Goal: Transaction & Acquisition: Purchase product/service

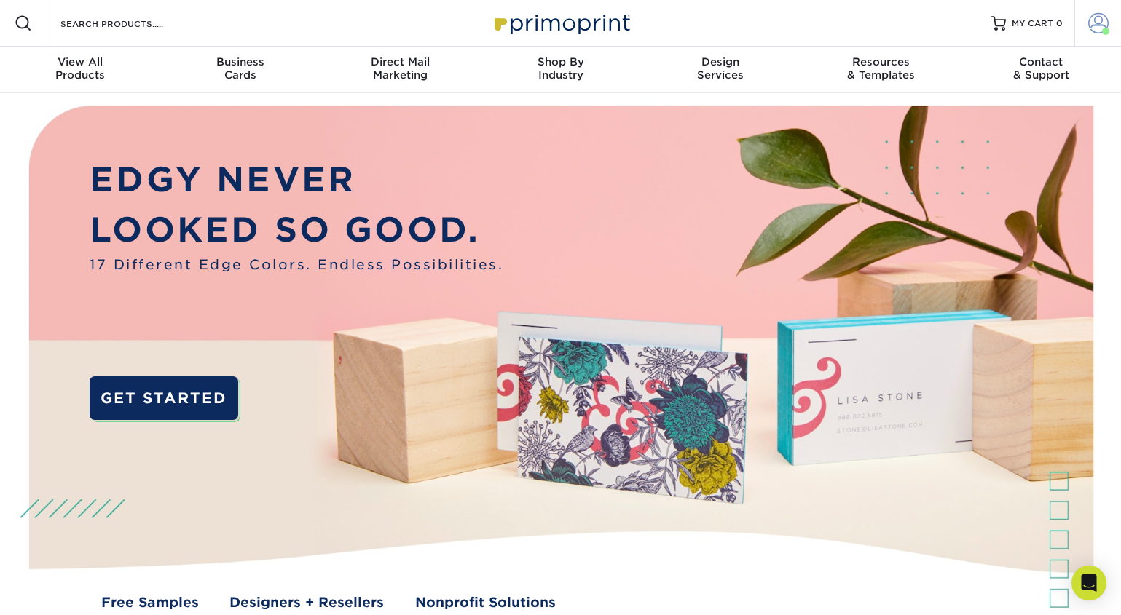
click at [1091, 24] on span at bounding box center [1098, 23] width 20 height 20
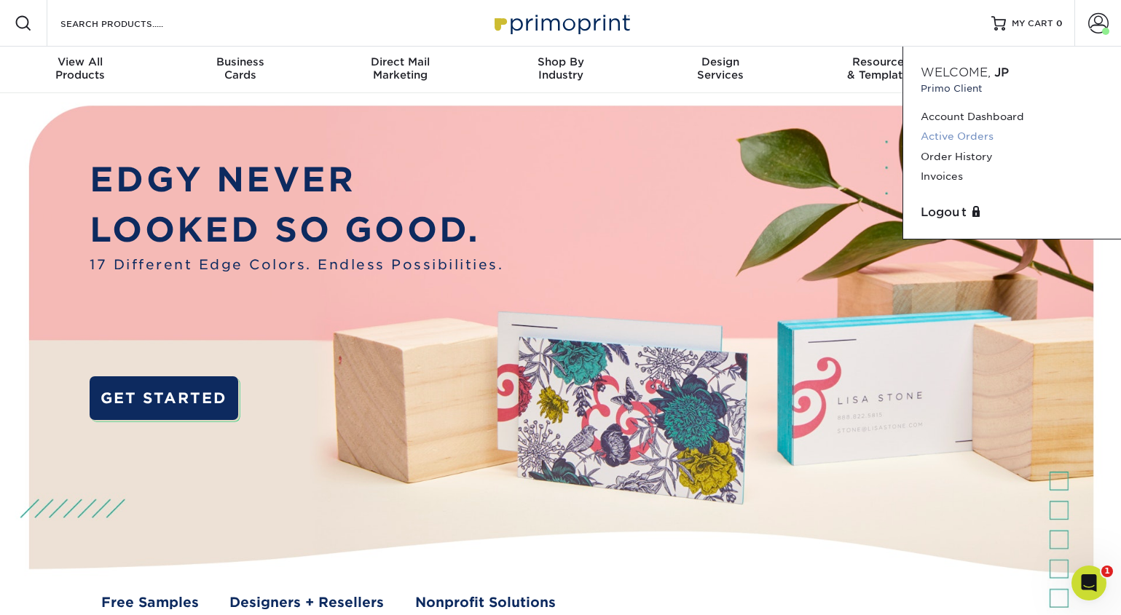
click at [964, 136] on link "Active Orders" at bounding box center [1011, 137] width 183 height 20
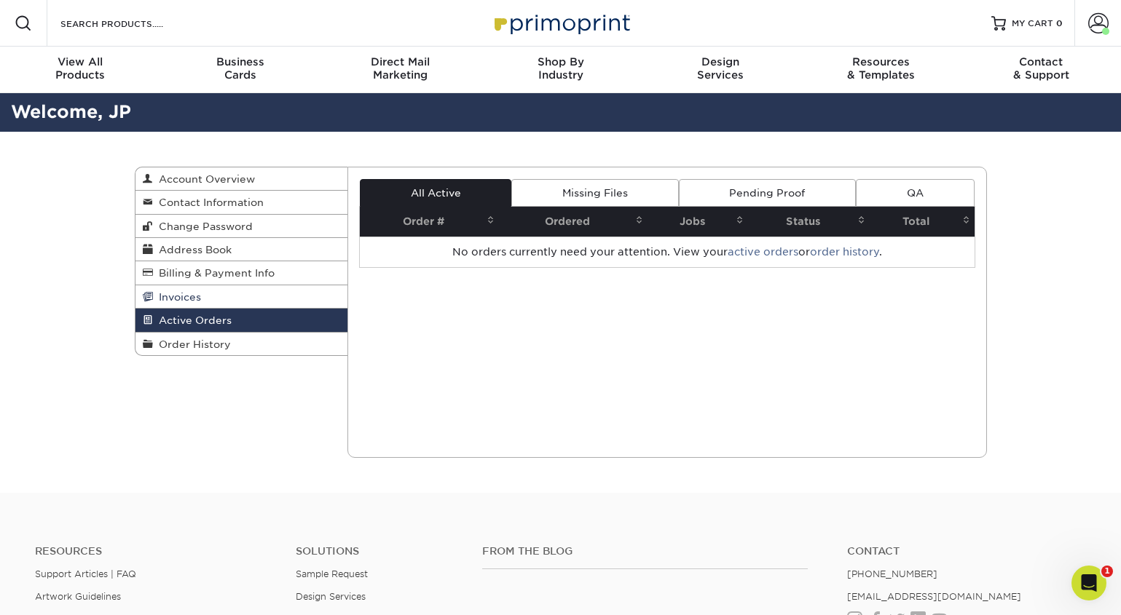
click at [182, 302] on span "Invoices" at bounding box center [177, 297] width 48 height 12
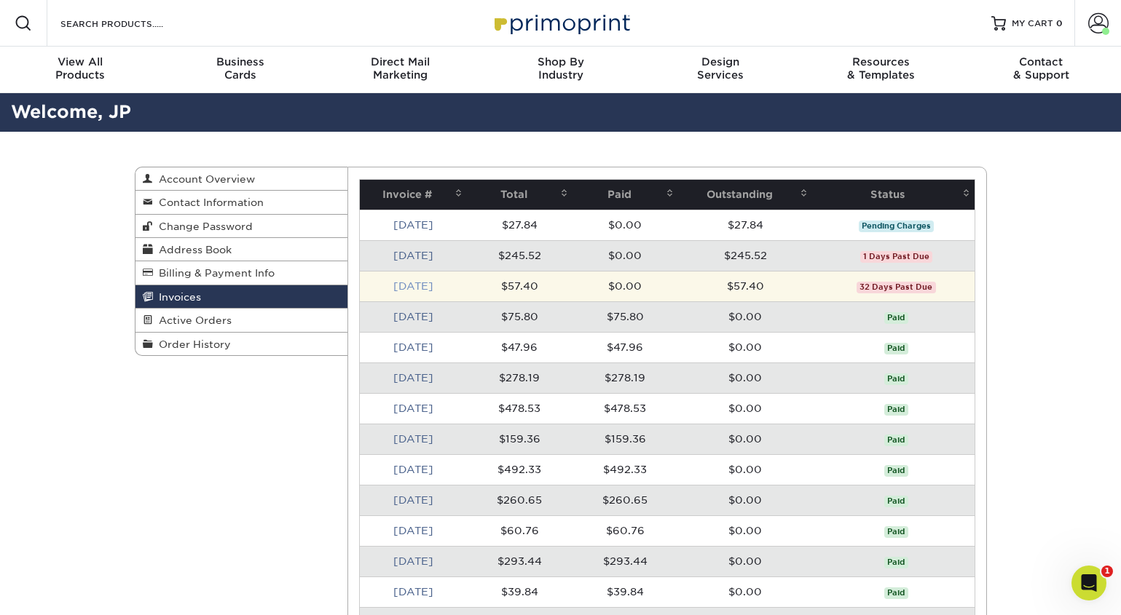
click at [413, 288] on link "Jul 2025" at bounding box center [413, 286] width 40 height 12
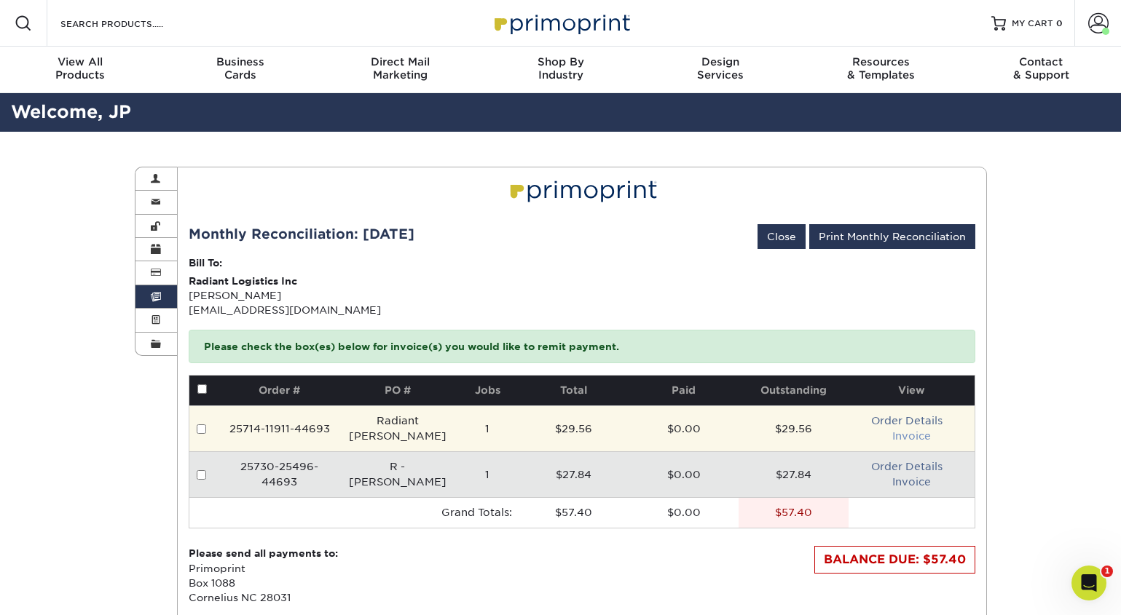
click at [913, 440] on link "Invoice" at bounding box center [911, 436] width 39 height 12
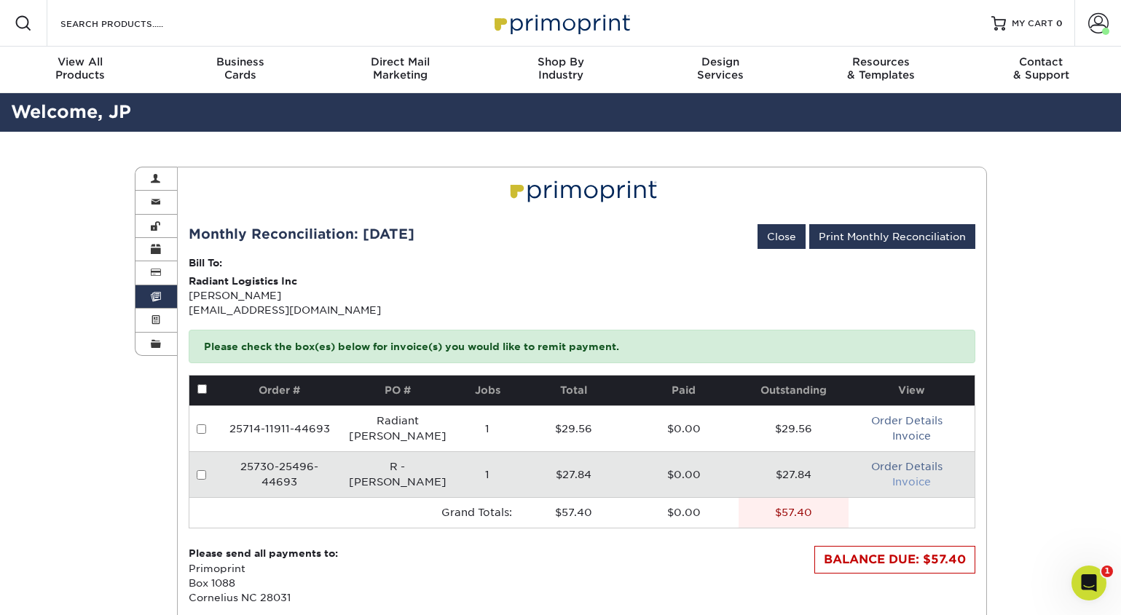
click at [908, 483] on link "Invoice" at bounding box center [911, 482] width 39 height 12
click at [1086, 583] on icon "Open Intercom Messenger" at bounding box center [1086, 581] width 10 height 12
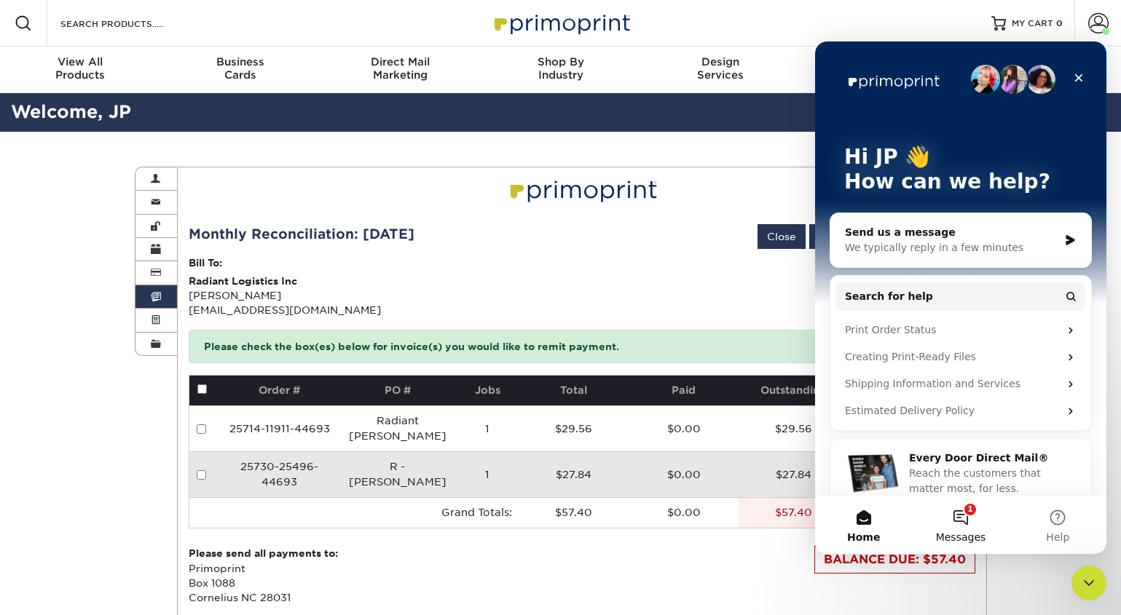
click at [961, 526] on button "1 Messages" at bounding box center [960, 525] width 97 height 58
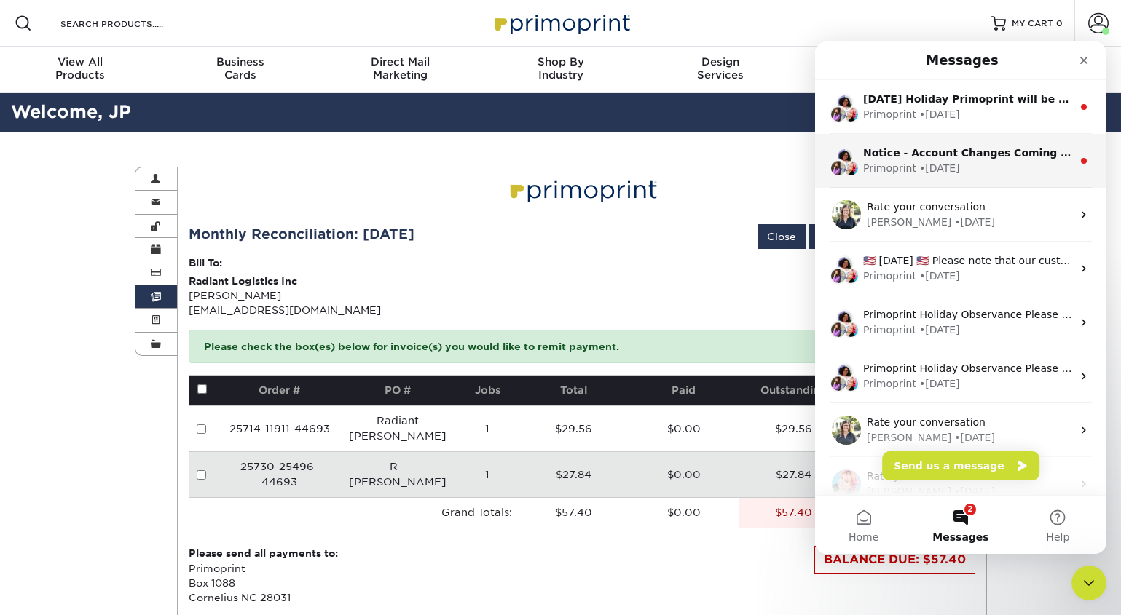
click at [982, 167] on div "Primoprint • 3w ago" at bounding box center [967, 168] width 209 height 15
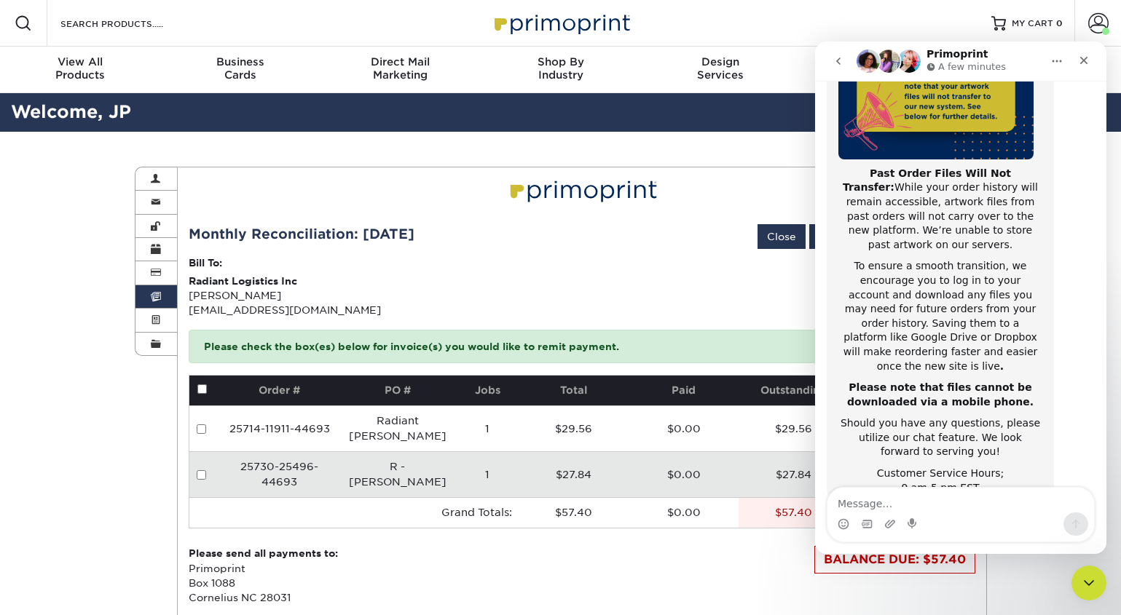
scroll to position [231, 0]
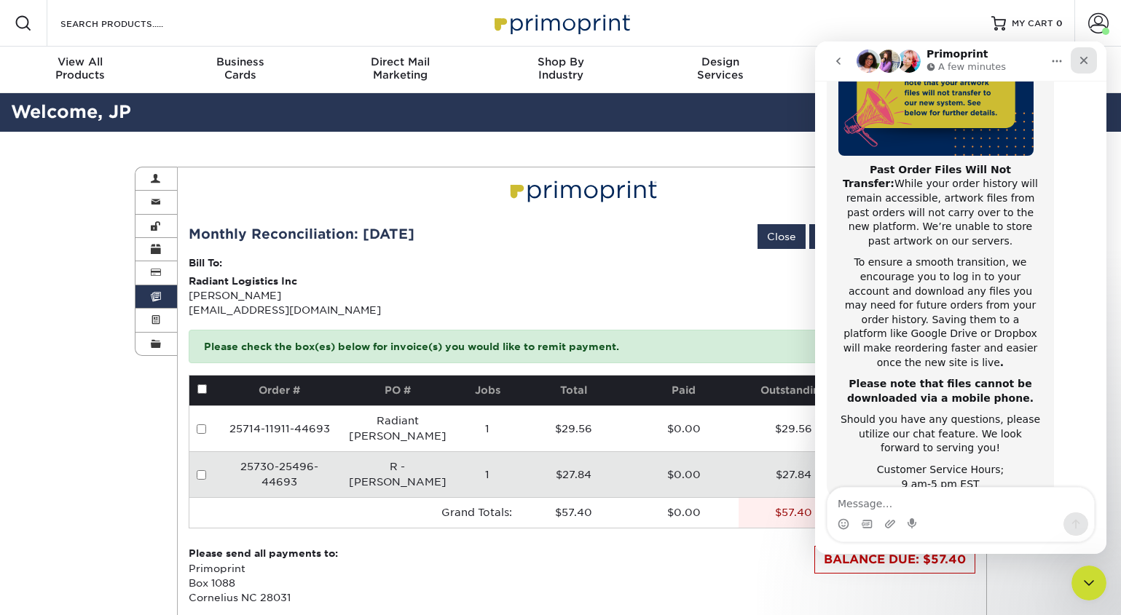
click at [1083, 58] on icon "Close" at bounding box center [1084, 61] width 12 height 12
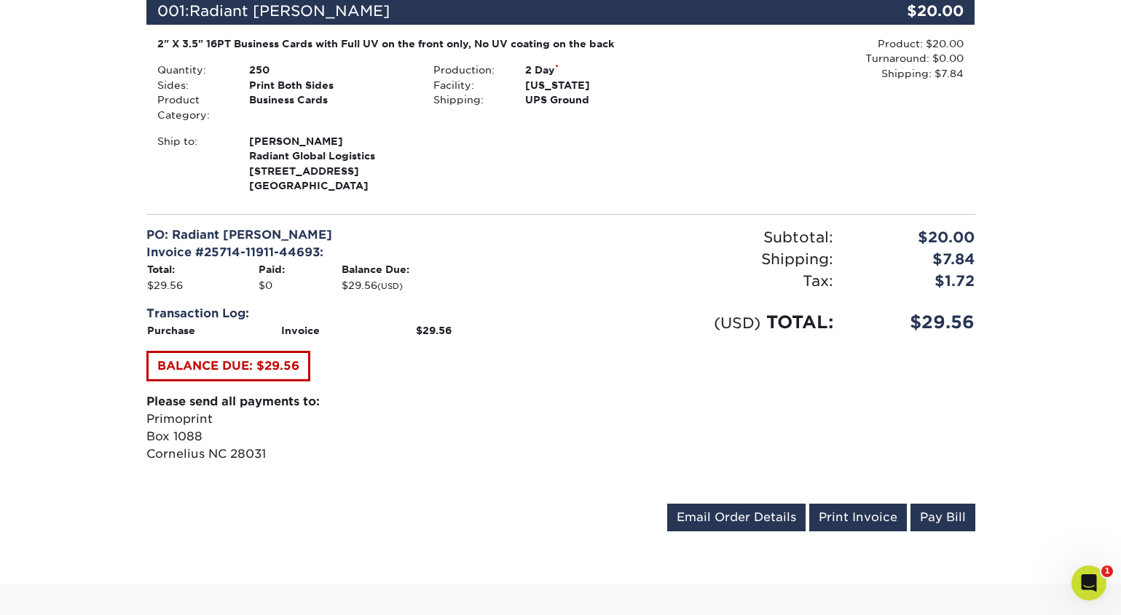
scroll to position [309, 0]
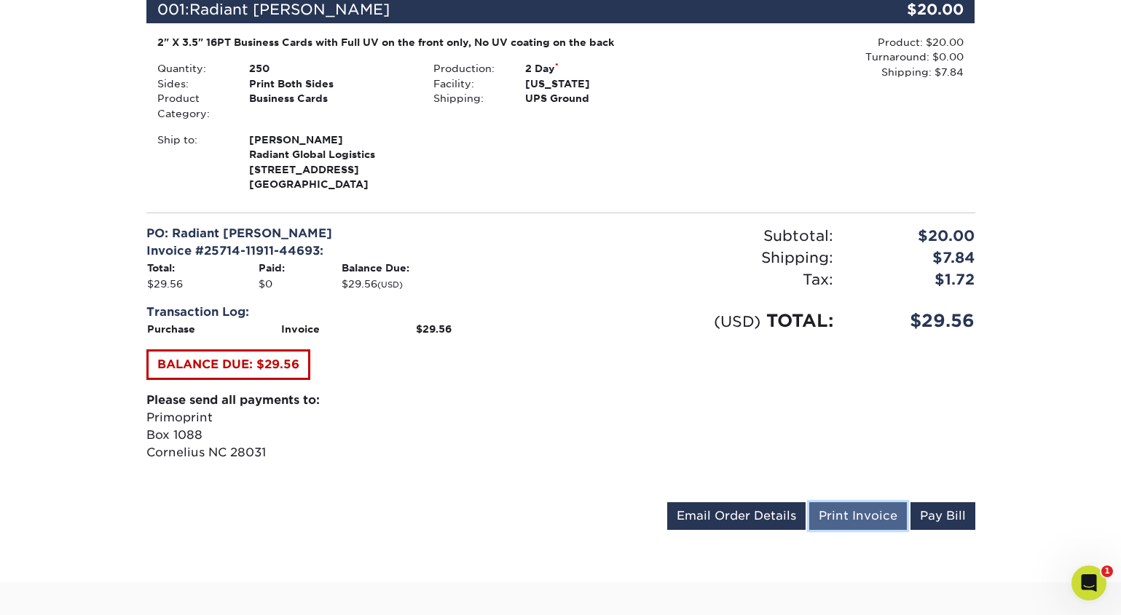
click at [869, 518] on link "Print Invoice" at bounding box center [858, 516] width 98 height 28
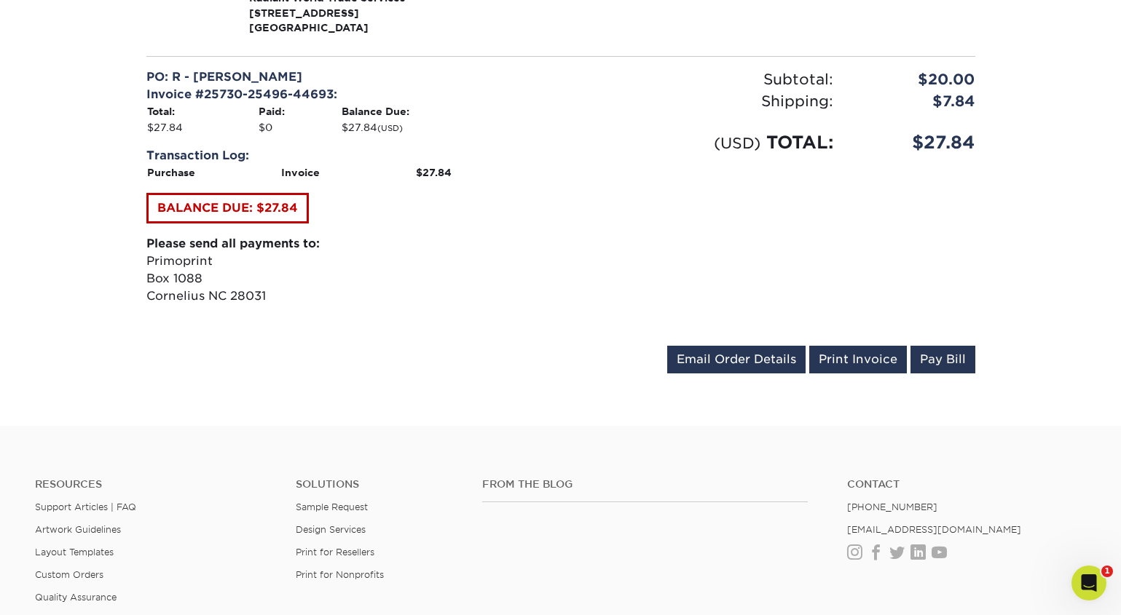
scroll to position [469, 0]
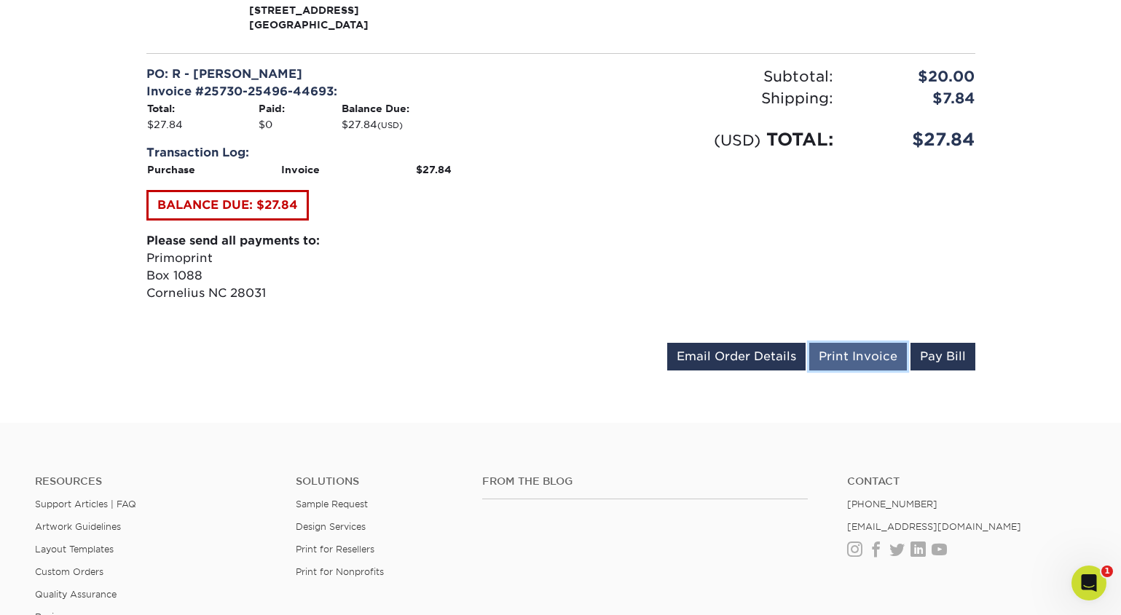
click at [867, 357] on link "Print Invoice" at bounding box center [858, 357] width 98 height 28
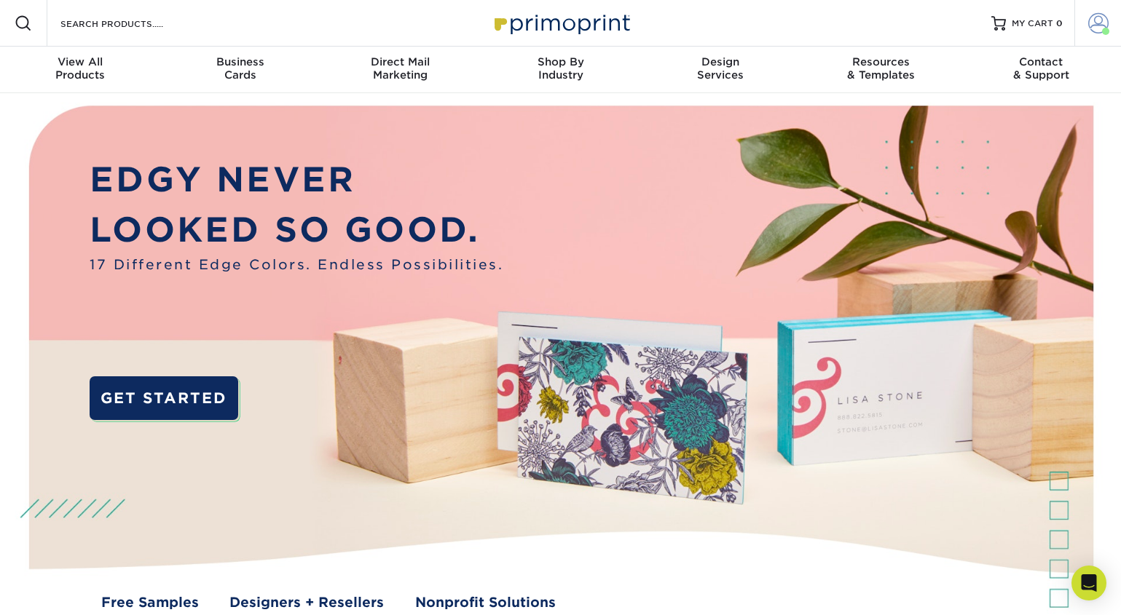
click at [1094, 21] on span at bounding box center [1098, 23] width 20 height 20
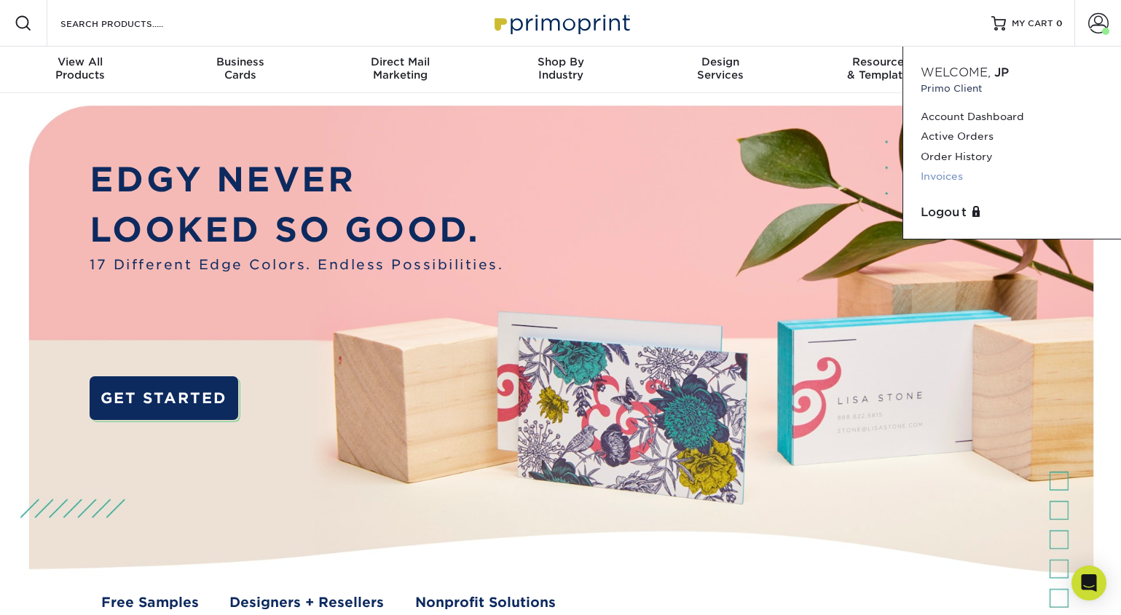
click at [952, 178] on link "Invoices" at bounding box center [1011, 177] width 183 height 20
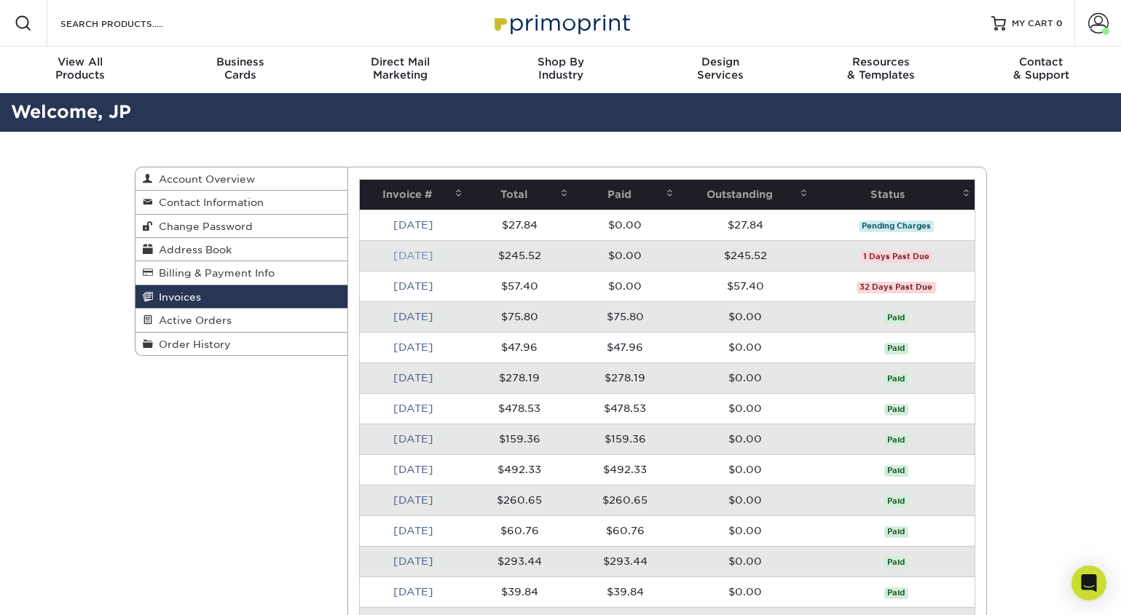
click at [424, 256] on link "Aug 2025" at bounding box center [413, 256] width 40 height 12
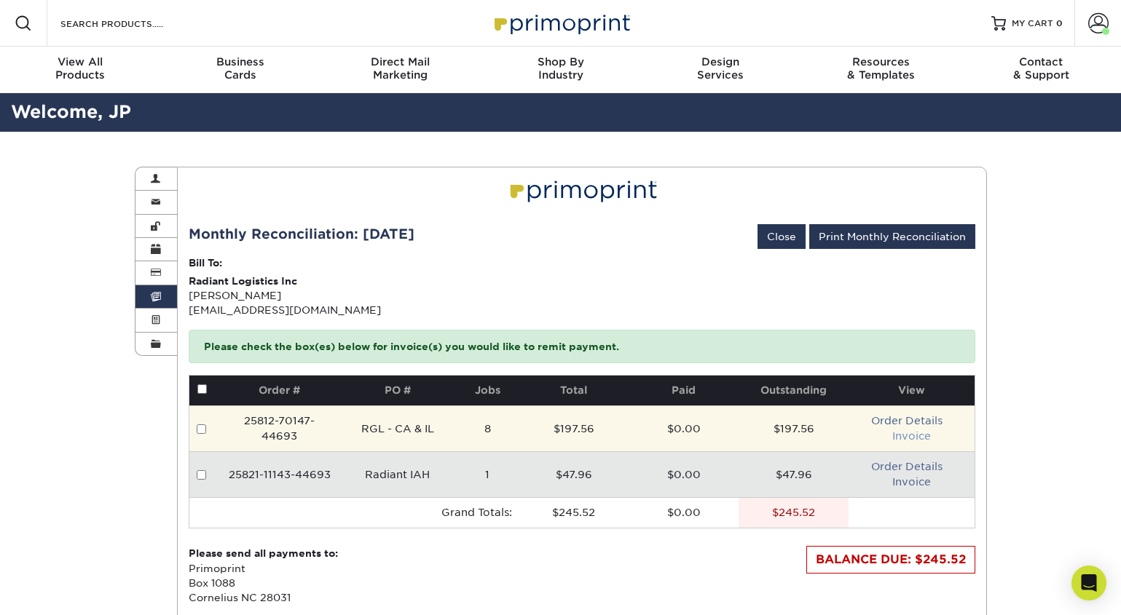
click at [906, 438] on link "Invoice" at bounding box center [911, 436] width 39 height 12
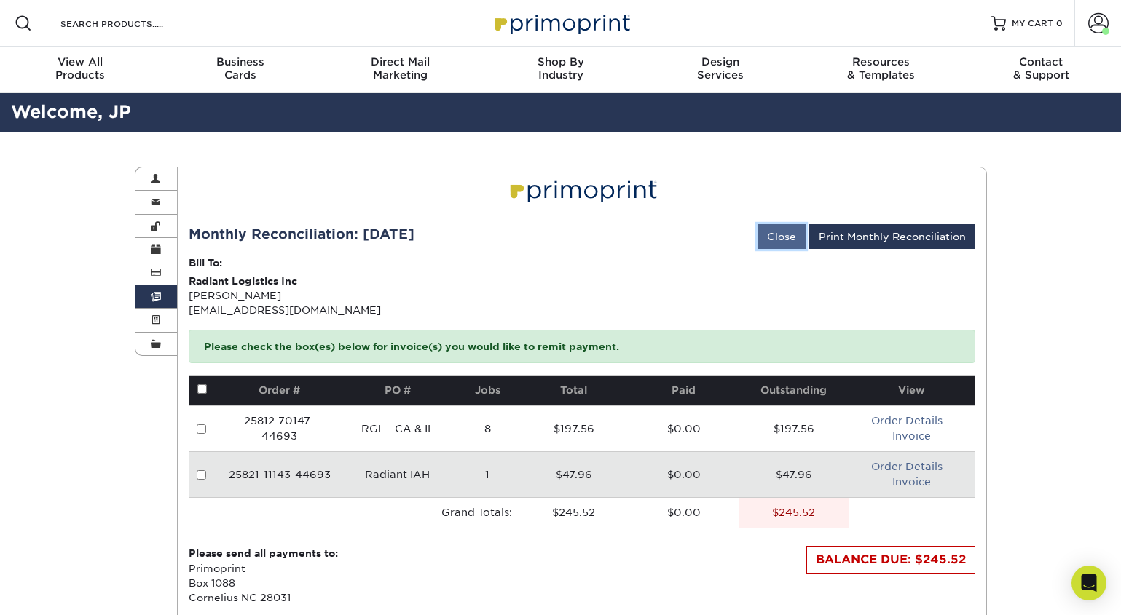
click at [785, 240] on link "Close" at bounding box center [781, 236] width 48 height 25
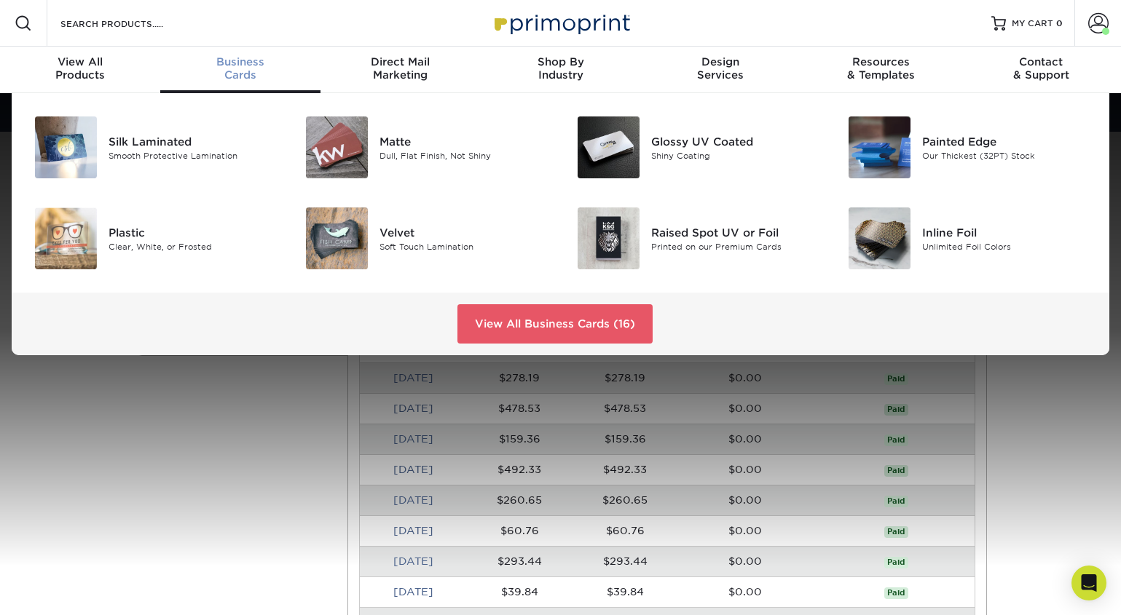
click at [231, 82] on link "Business Cards" at bounding box center [240, 70] width 160 height 47
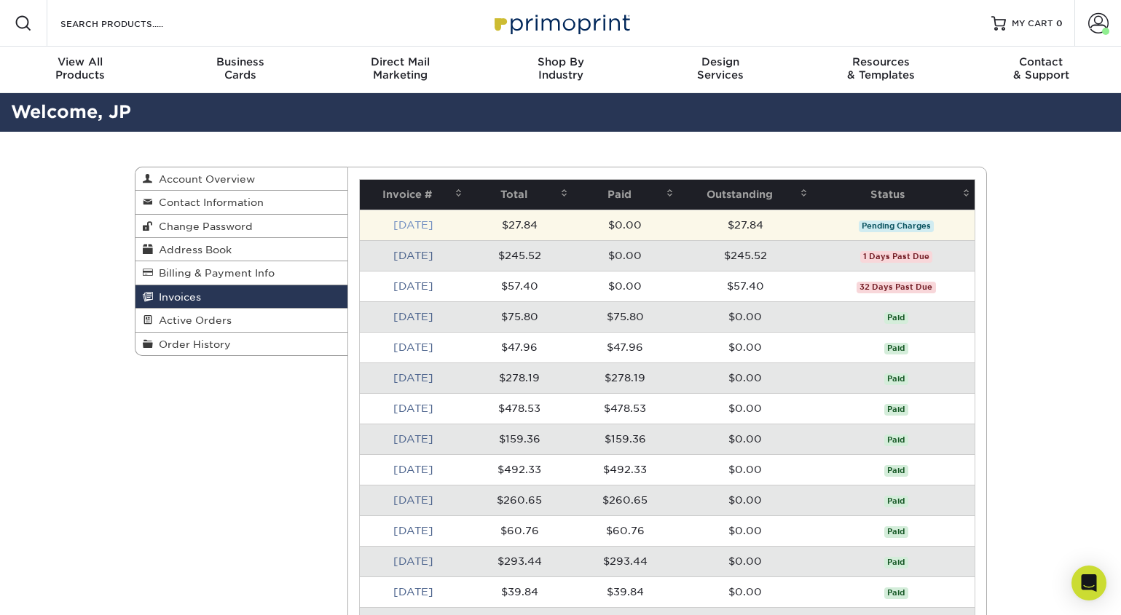
click at [403, 221] on link "Sep 2025" at bounding box center [413, 225] width 40 height 12
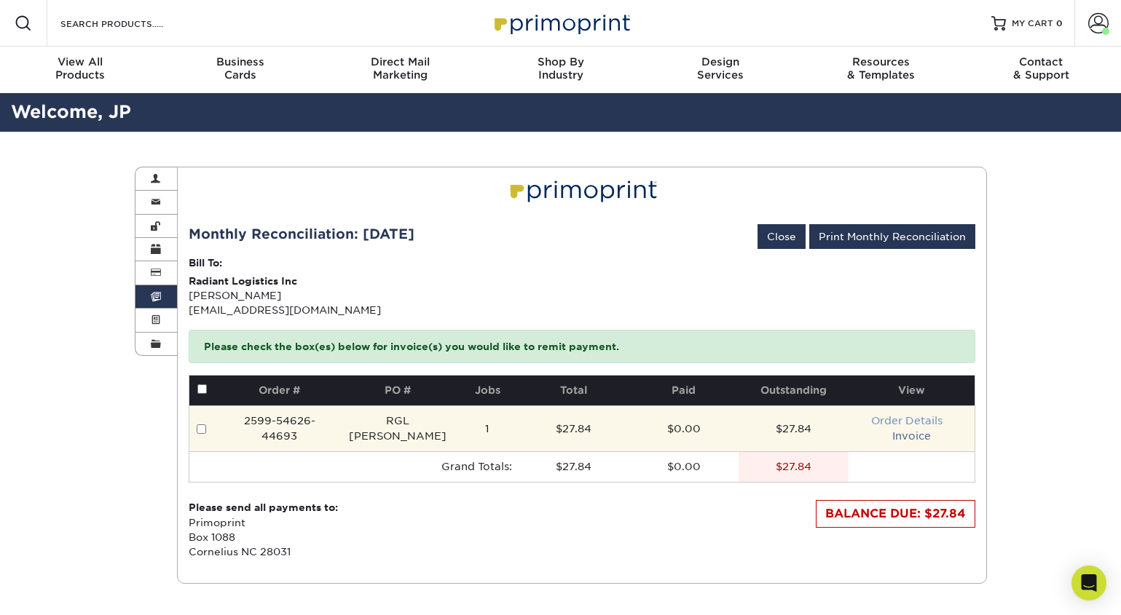
click at [895, 419] on link "Order Details" at bounding box center [906, 421] width 71 height 12
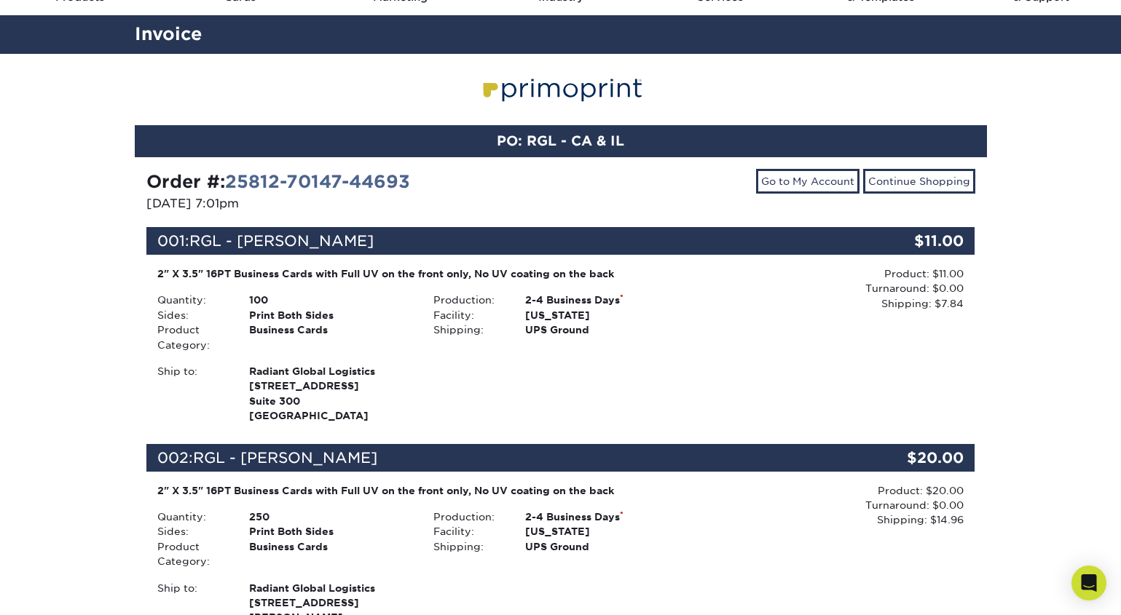
scroll to position [79, 0]
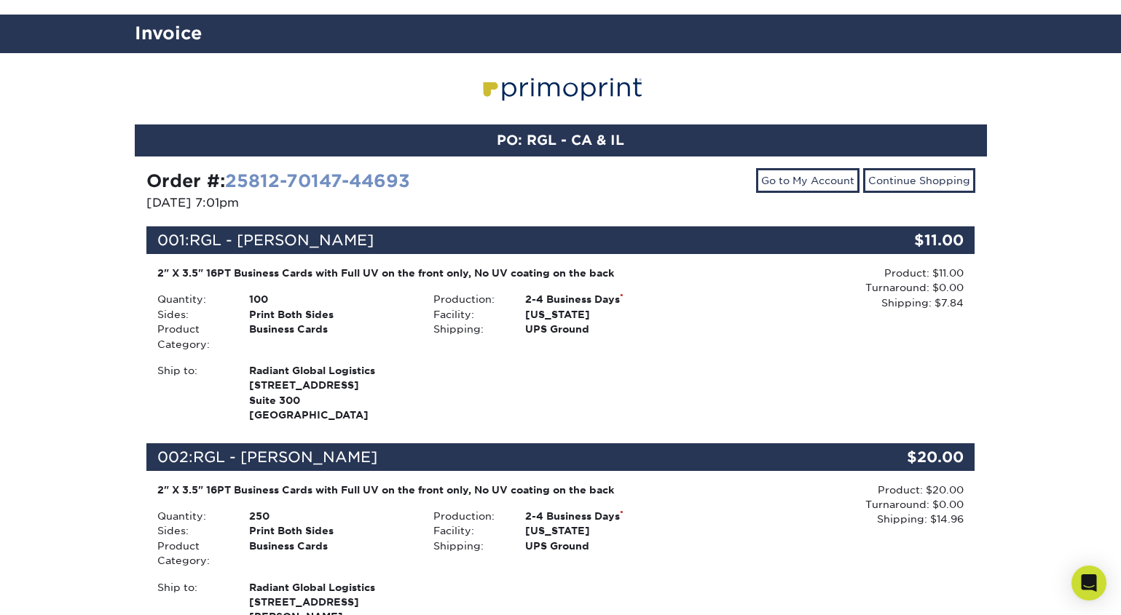
click at [342, 182] on link "25812-70147-44693" at bounding box center [317, 180] width 185 height 21
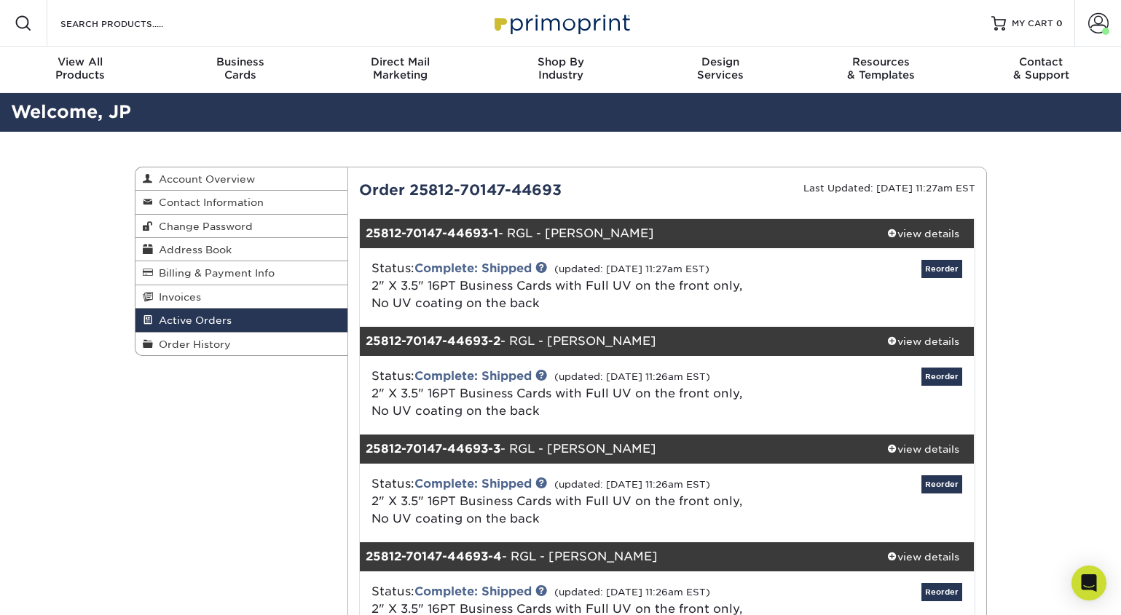
click at [454, 191] on div "Order 25812-70147-44693" at bounding box center [507, 190] width 319 height 22
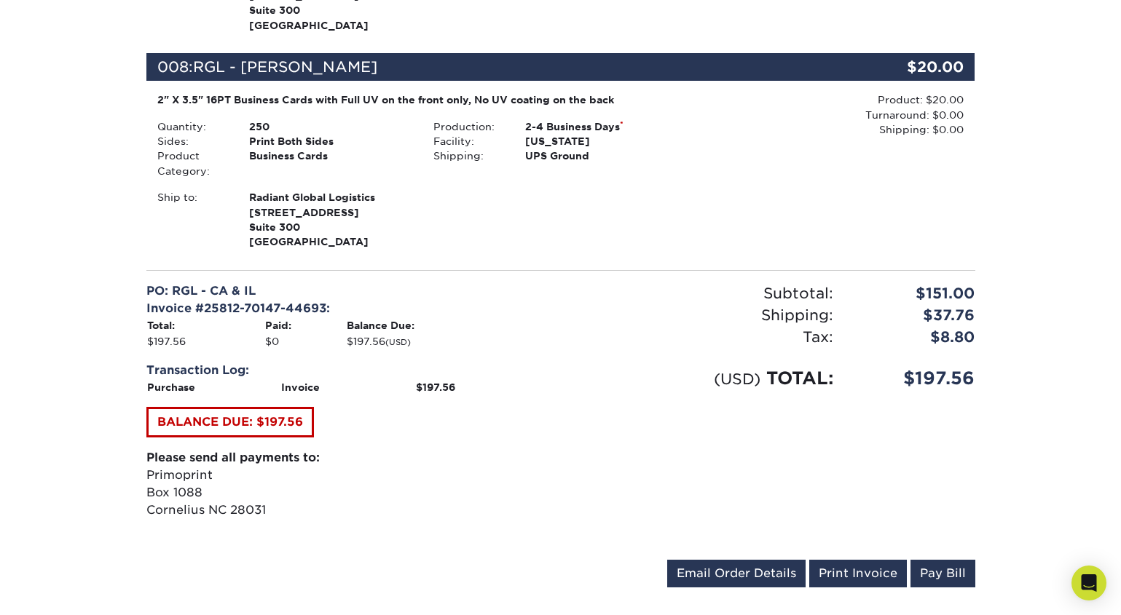
scroll to position [1948, 0]
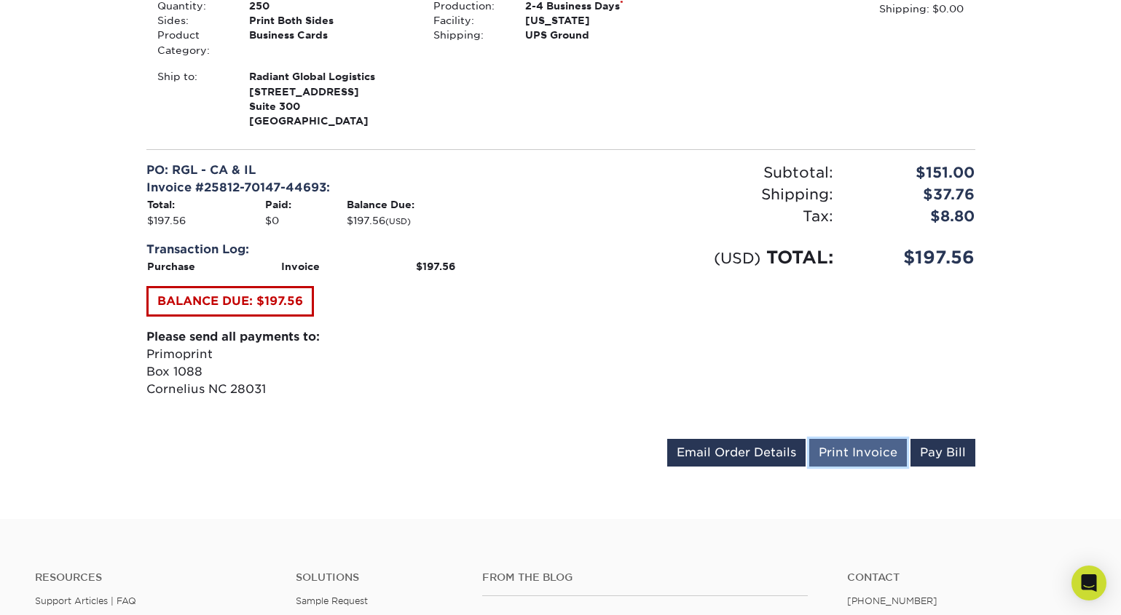
click at [850, 439] on link "Print Invoice" at bounding box center [858, 453] width 98 height 28
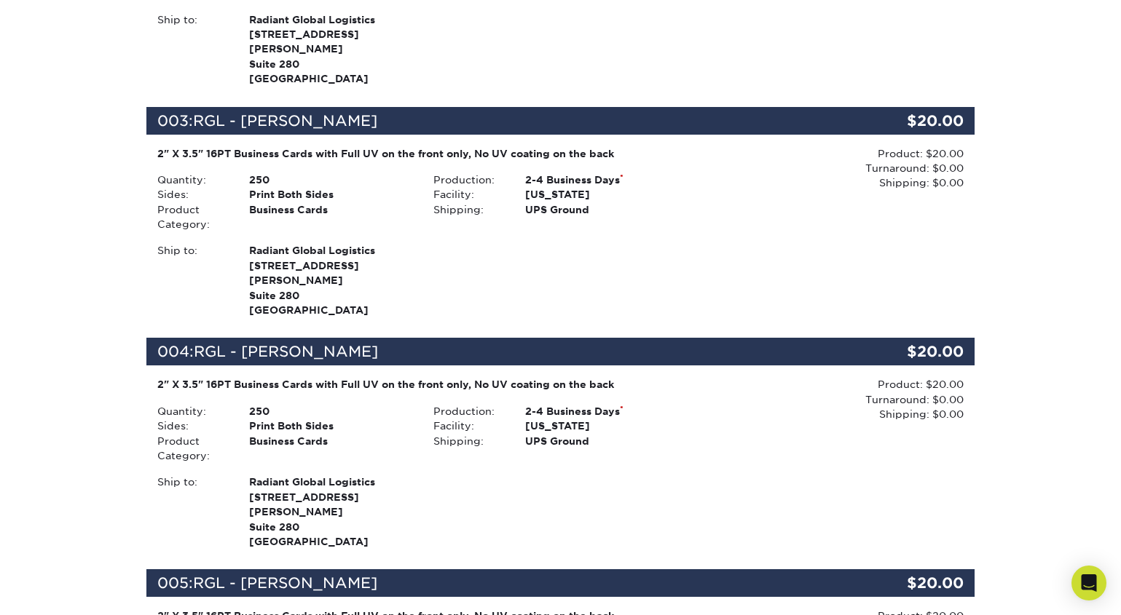
scroll to position [604, 0]
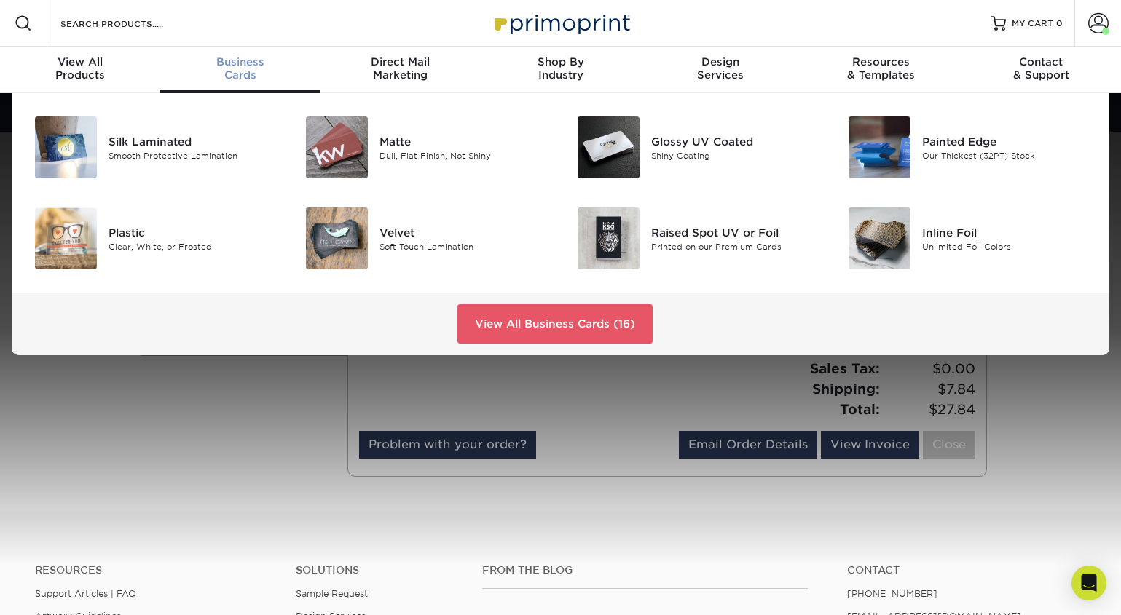
click at [237, 66] on span "Business" at bounding box center [240, 61] width 160 height 13
click at [379, 136] on div at bounding box center [334, 147] width 90 height 62
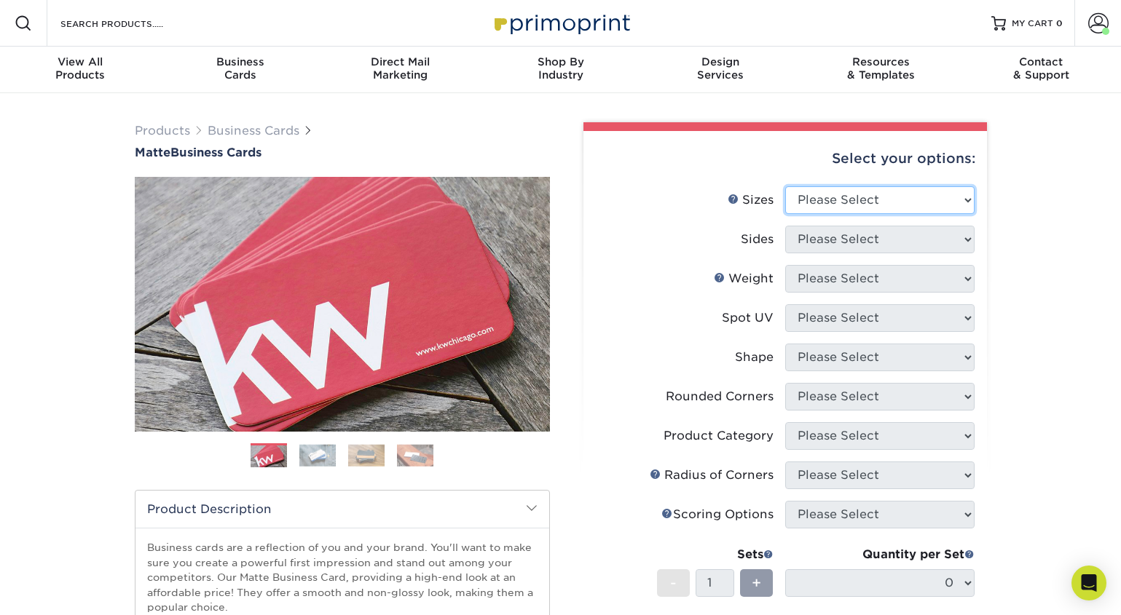
click at [866, 199] on select "Please Select 1.5" x 3.5" - Mini 1.75" x 3.5" - Mini 2" x 2" - Square 2" x 3" -…" at bounding box center [879, 200] width 189 height 28
select select "2.00x3.50"
click at [785, 186] on select "Please Select 1.5" x 3.5" - Mini 1.75" x 3.5" - Mini 2" x 2" - Square 2" x 3" -…" at bounding box center [879, 200] width 189 height 28
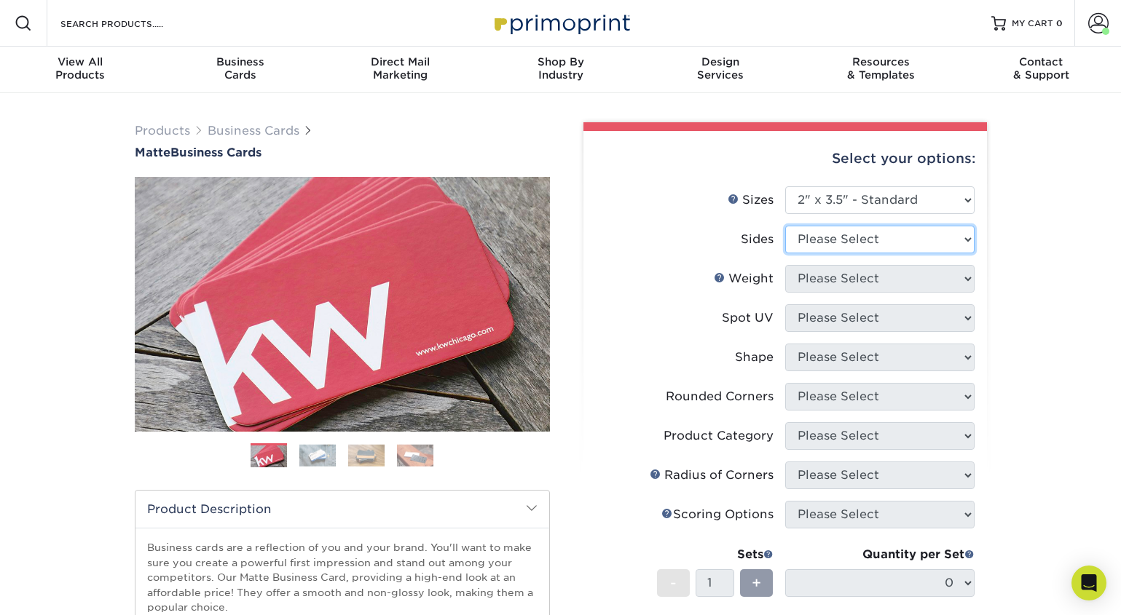
click at [892, 239] on select "Please Select Print Both Sides Print Front Only" at bounding box center [879, 240] width 189 height 28
select select "13abbda7-1d64-4f25-8bb2-c179b224825d"
click at [785, 226] on select "Please Select Print Both Sides Print Front Only" at bounding box center [879, 240] width 189 height 28
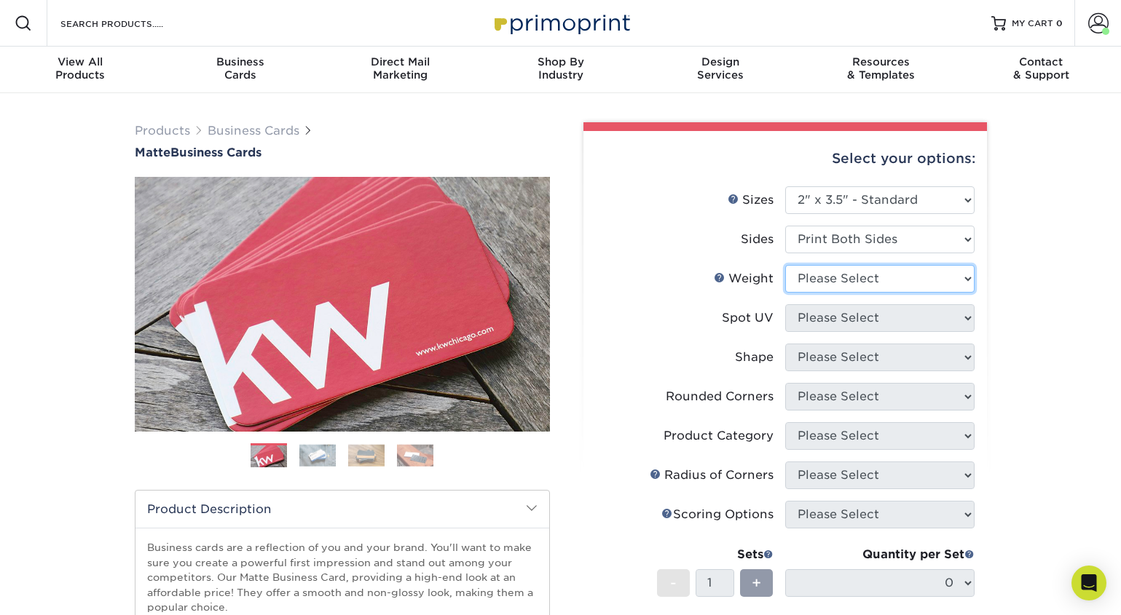
click at [882, 283] on select "Please Select 16PT 14PT" at bounding box center [879, 279] width 189 height 28
select select "16PT"
click at [785, 265] on select "Please Select 16PT 14PT" at bounding box center [879, 279] width 189 height 28
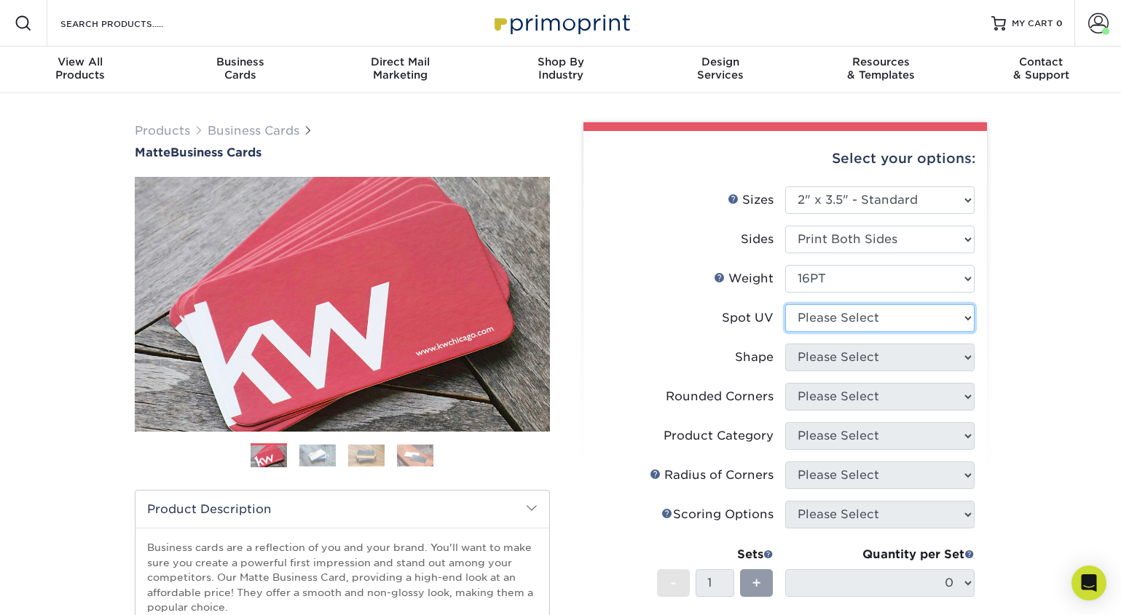
click at [891, 321] on select "Please Select No Spot UV Front and Back (Both Sides) Front Only Back Only" at bounding box center [879, 318] width 189 height 28
select select "3"
click at [785, 304] on select "Please Select No Spot UV Front and Back (Both Sides) Front Only Back Only" at bounding box center [879, 318] width 189 height 28
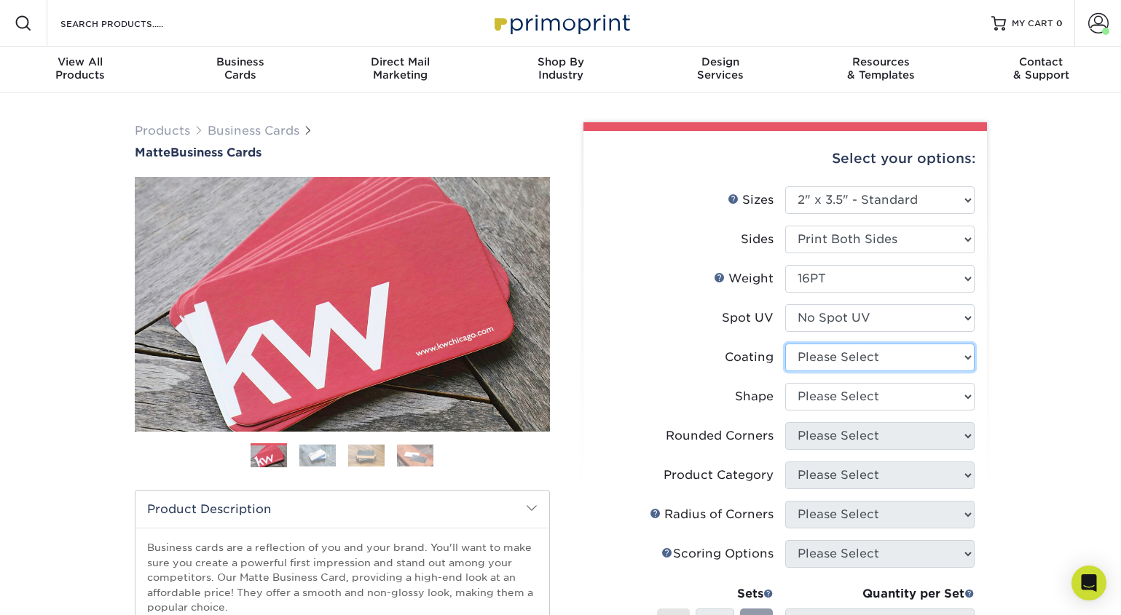
click at [921, 349] on select at bounding box center [879, 358] width 189 height 28
select select "121bb7b5-3b4d-429f-bd8d-bbf80e953313"
click at [785, 344] on select at bounding box center [879, 358] width 189 height 28
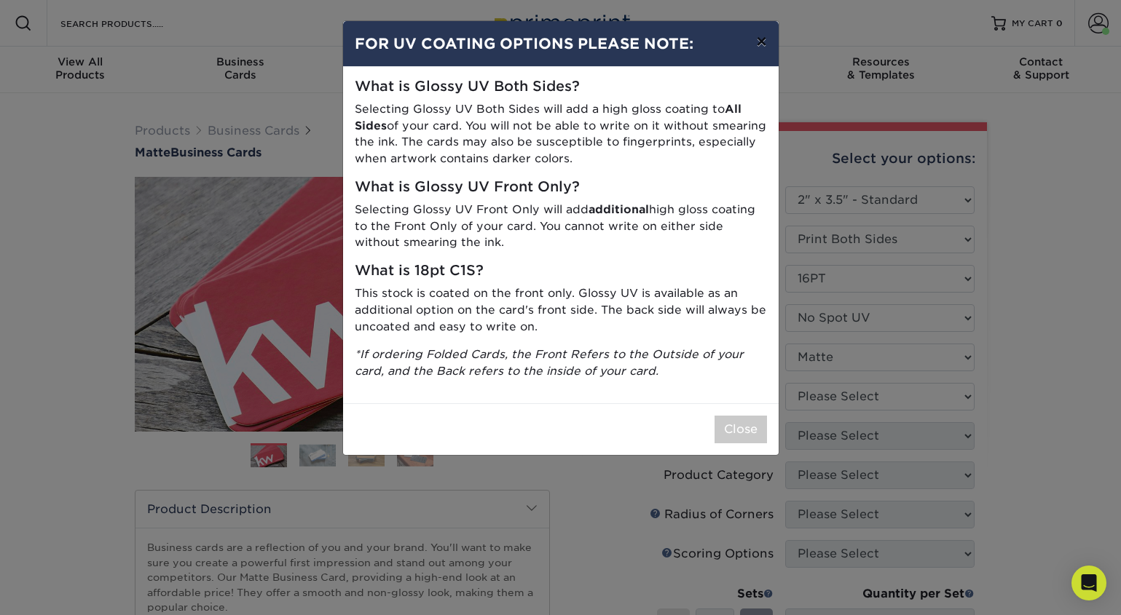
click at [759, 45] on button "×" at bounding box center [760, 41] width 33 height 41
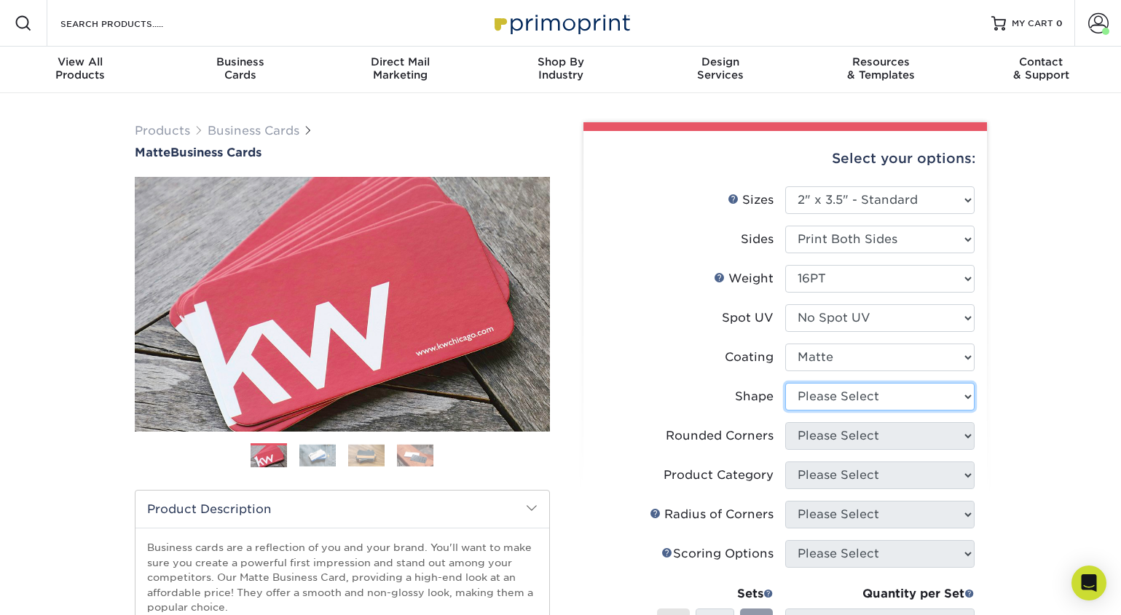
click at [885, 398] on select "Please Select Standard Oval" at bounding box center [879, 397] width 189 height 28
select select "standard"
click at [785, 383] on select "Please Select Standard Oval" at bounding box center [879, 397] width 189 height 28
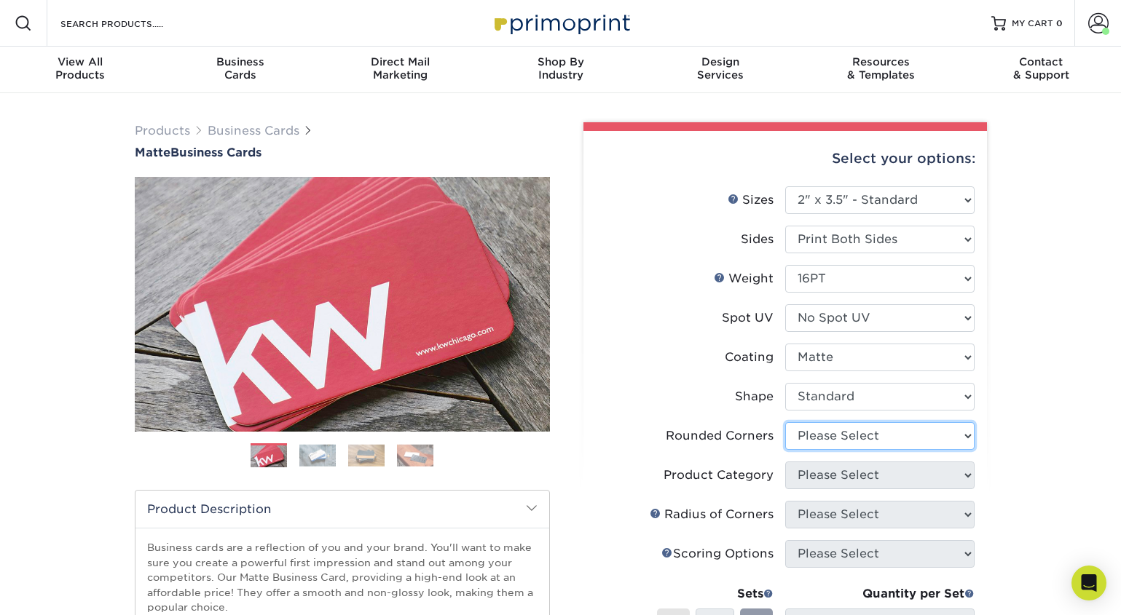
click at [869, 435] on select "Please Select Yes - Round 2 Corners Yes - Round 4 Corners No" at bounding box center [879, 436] width 189 height 28
select select "0"
click at [785, 422] on select "Please Select Yes - Round 2 Corners Yes - Round 4 Corners No" at bounding box center [879, 436] width 189 height 28
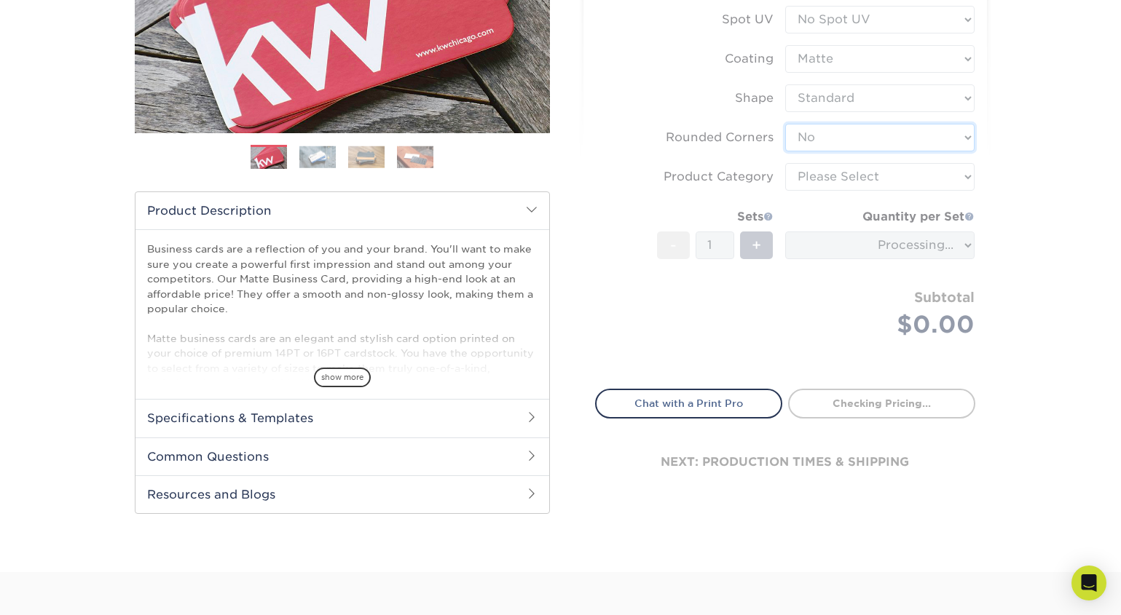
scroll to position [297, 0]
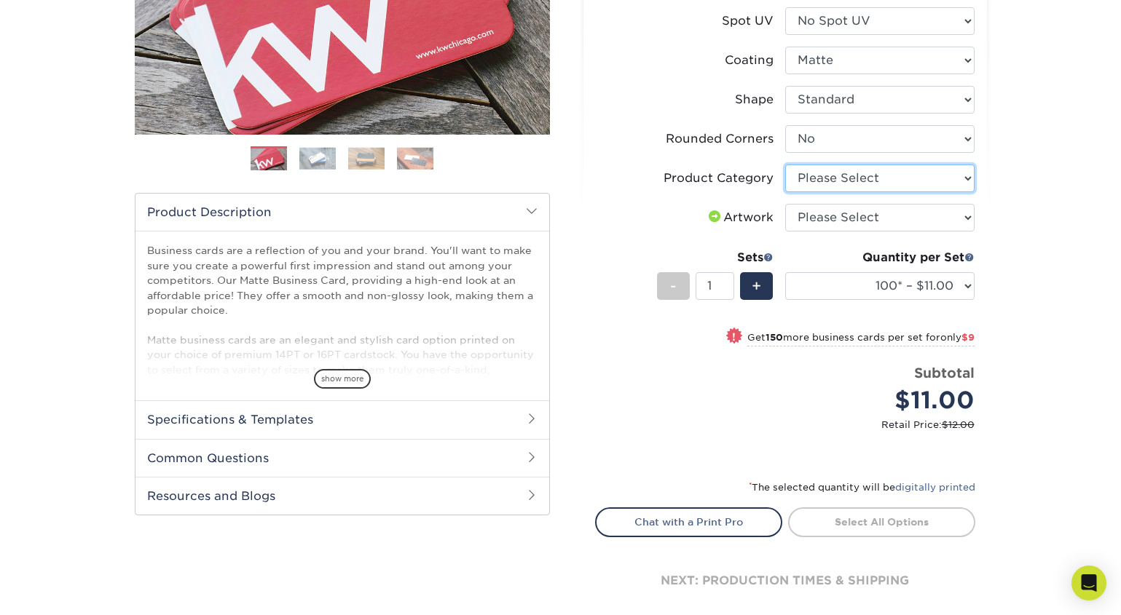
click at [910, 175] on select "Please Select Business Cards" at bounding box center [879, 179] width 189 height 28
select select "3b5148f1-0588-4f88-a218-97bcfdce65c1"
click at [785, 165] on select "Please Select Business Cards" at bounding box center [879, 179] width 189 height 28
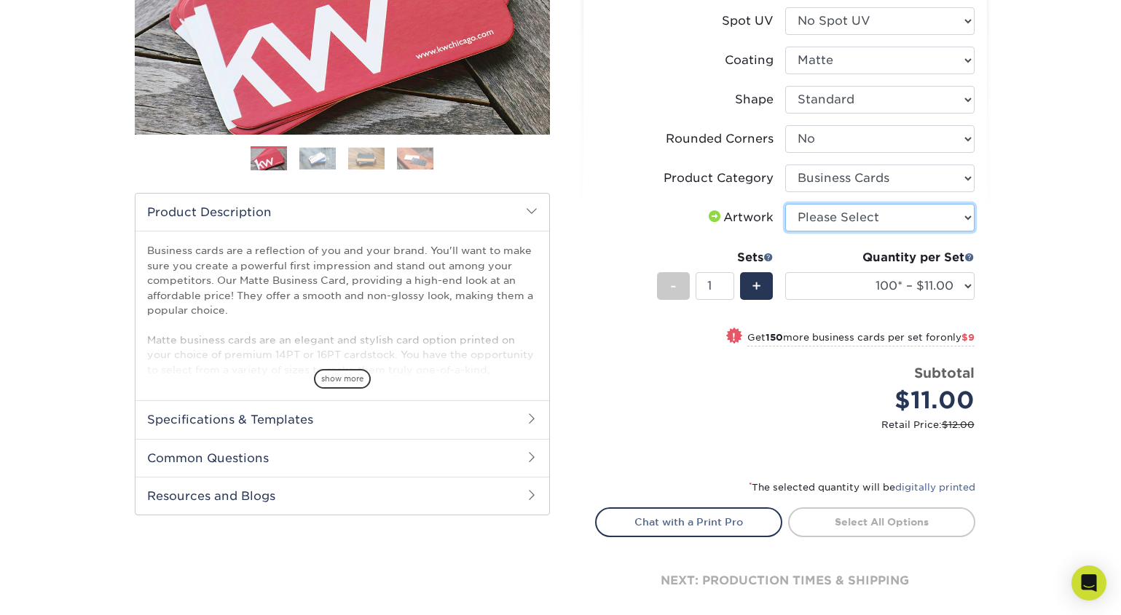
click at [917, 218] on select "Please Select I will upload files I need a design - $100" at bounding box center [879, 218] width 189 height 28
select select "upload"
click at [785, 204] on select "Please Select I will upload files I need a design - $100" at bounding box center [879, 218] width 189 height 28
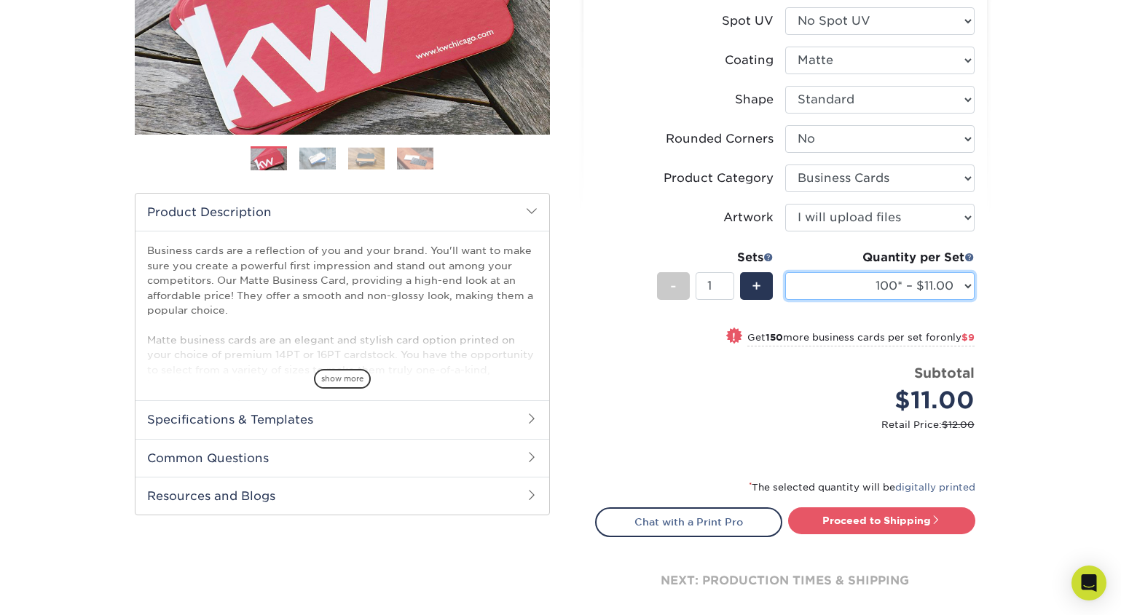
click at [888, 288] on select "100* – $11.00 250* – $20.00 500 – $39.00 1000 – $49.00 2500 – $87.00 5000 – $16…" at bounding box center [879, 286] width 189 height 28
select select "500 – $39.00"
click at [785, 272] on select "100* – $11.00 250* – $20.00 500 – $39.00 1000 – $49.00 2500 – $87.00 5000 – $16…" at bounding box center [879, 286] width 189 height 28
